Goal: Find specific page/section: Find specific page/section

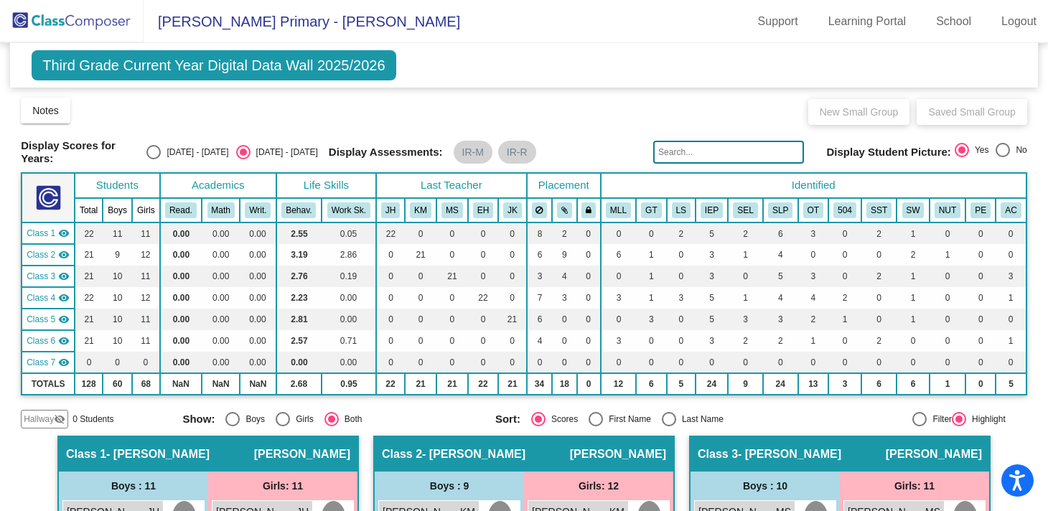
scroll to position [1404, 0]
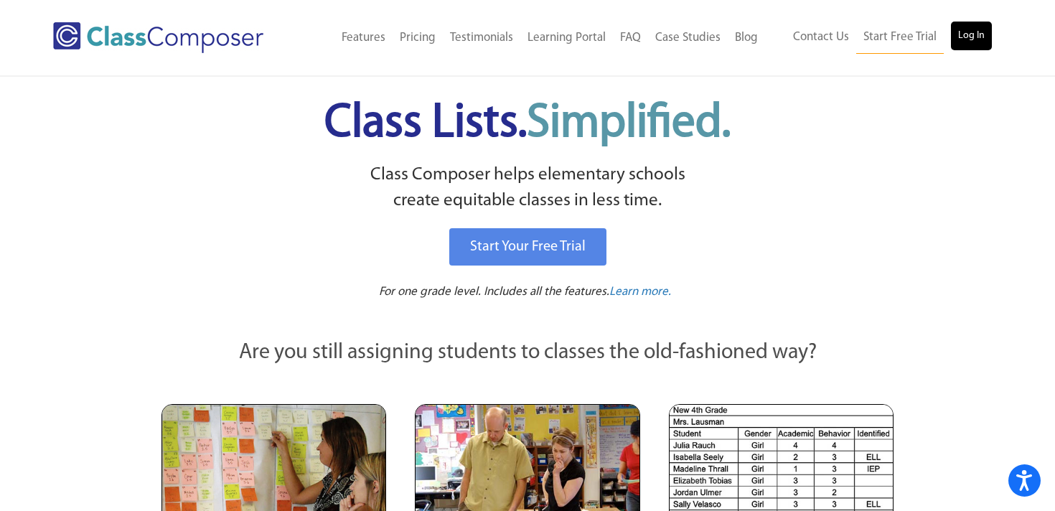
click at [975, 45] on link "Log In" at bounding box center [971, 36] width 41 height 29
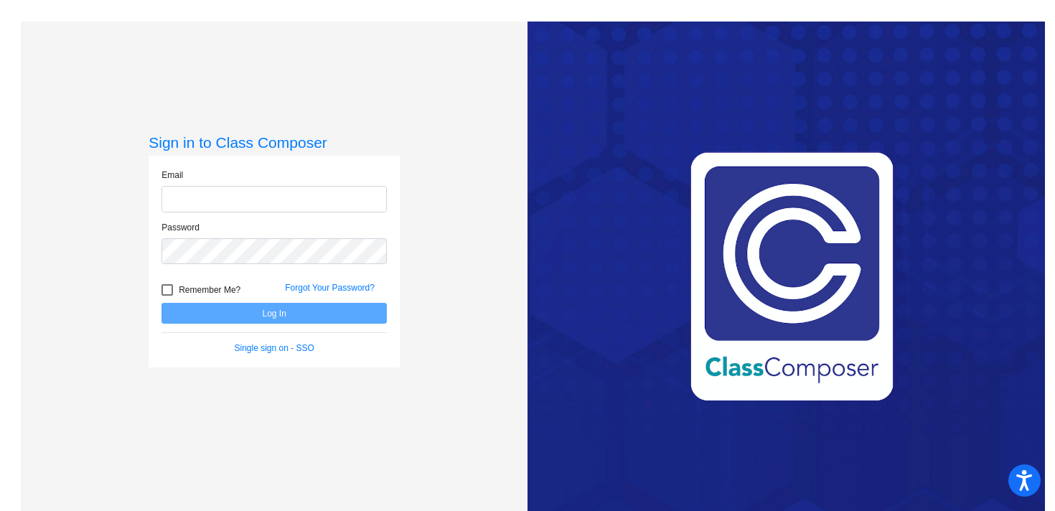
type input "ehanks@blainesd.org"
click at [288, 313] on button "Log In" at bounding box center [273, 313] width 225 height 21
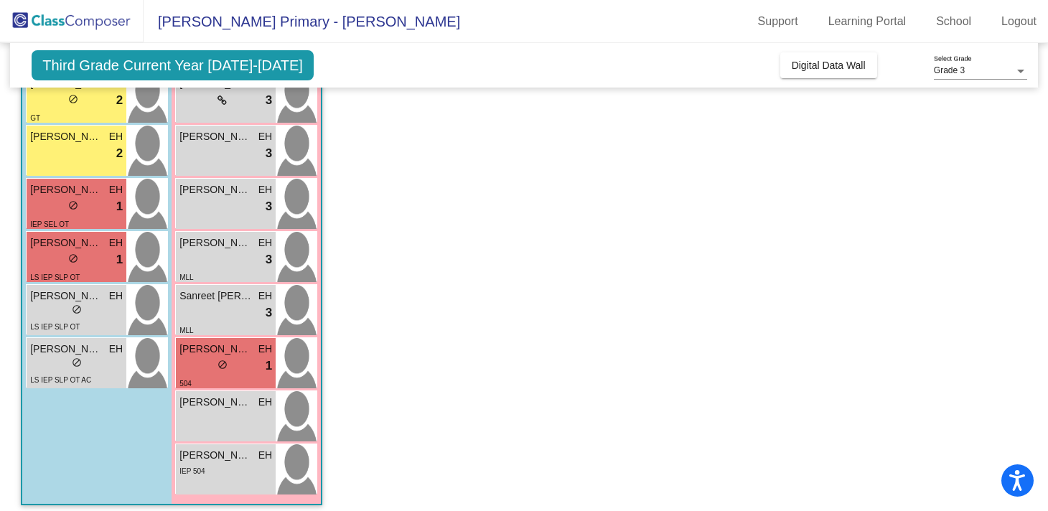
scroll to position [324, 0]
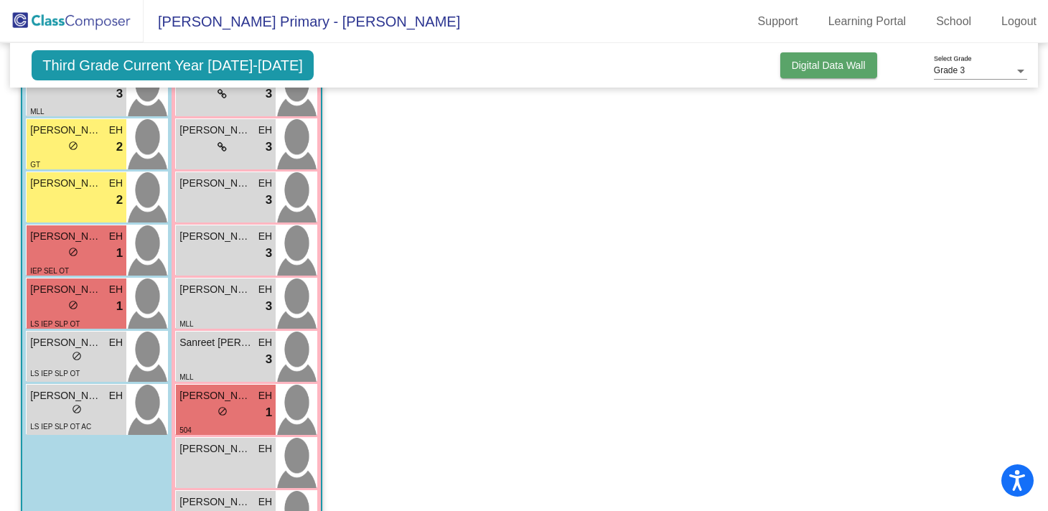
click at [840, 56] on button "Digital Data Wall" at bounding box center [828, 65] width 97 height 26
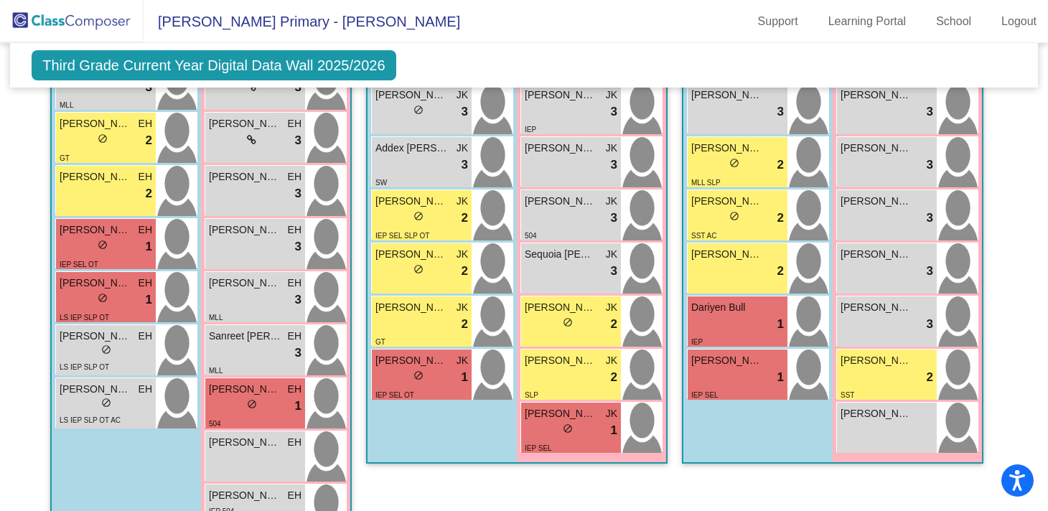
scroll to position [1358, 0]
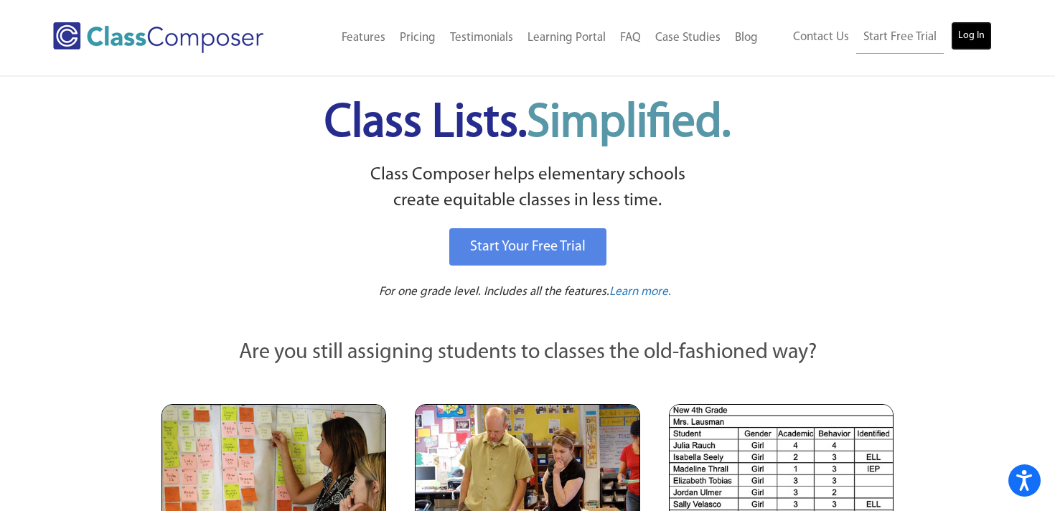
click at [971, 37] on link "Log In" at bounding box center [971, 36] width 41 height 29
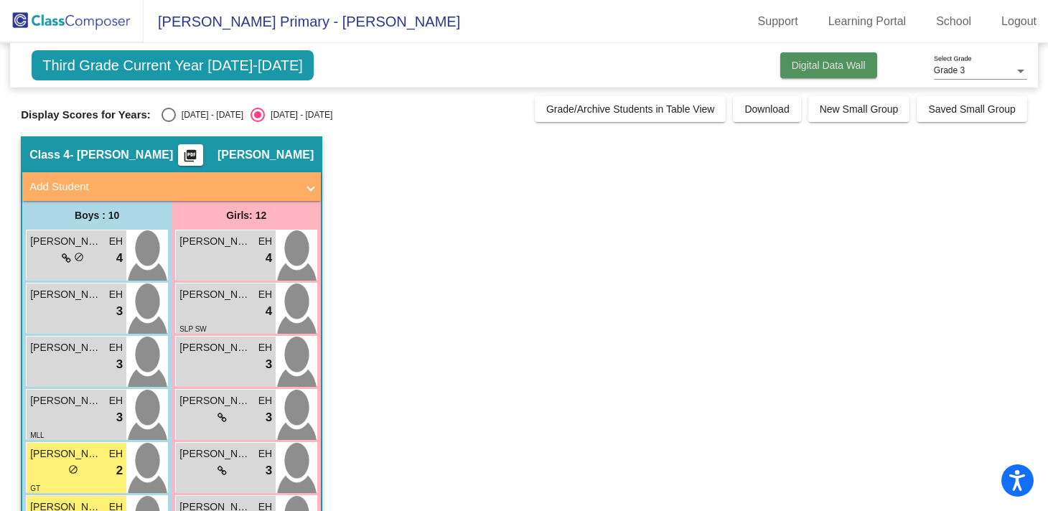
click at [825, 62] on span "Digital Data Wall" at bounding box center [829, 65] width 74 height 11
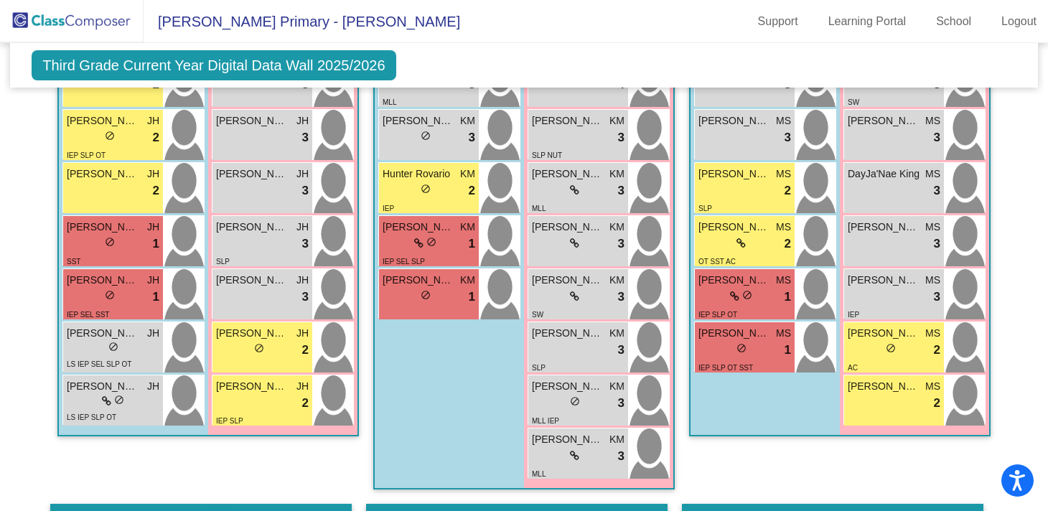
scroll to position [649, 0]
